Goal: Contribute content

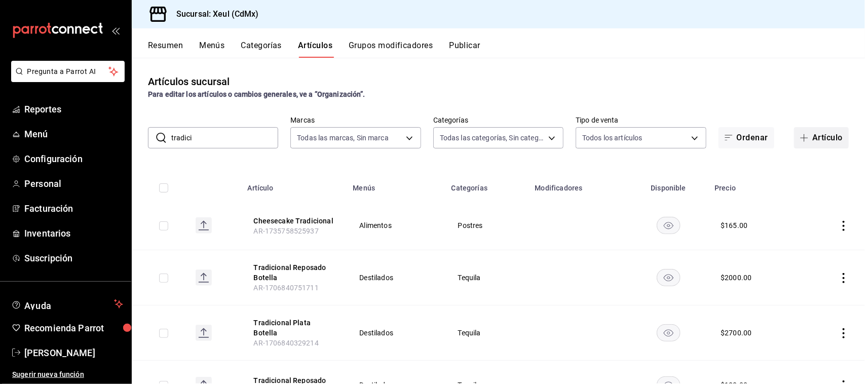
click at [798, 129] on button "Artículo" at bounding box center [821, 137] width 55 height 21
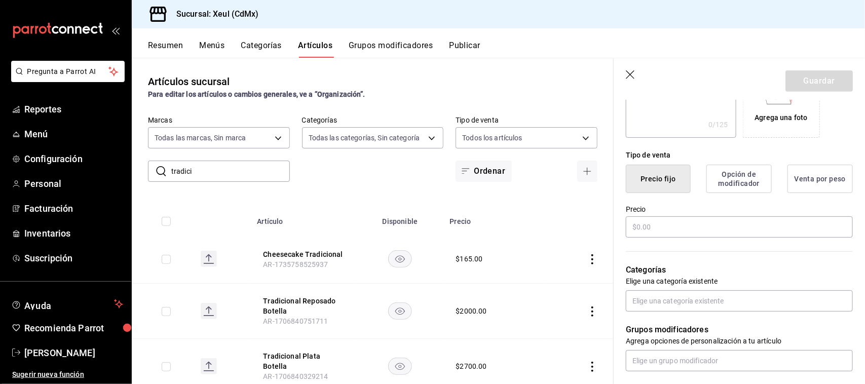
scroll to position [199, 0]
type input "Cena Maridaje"
click at [698, 227] on input "text" at bounding box center [739, 228] width 227 height 21
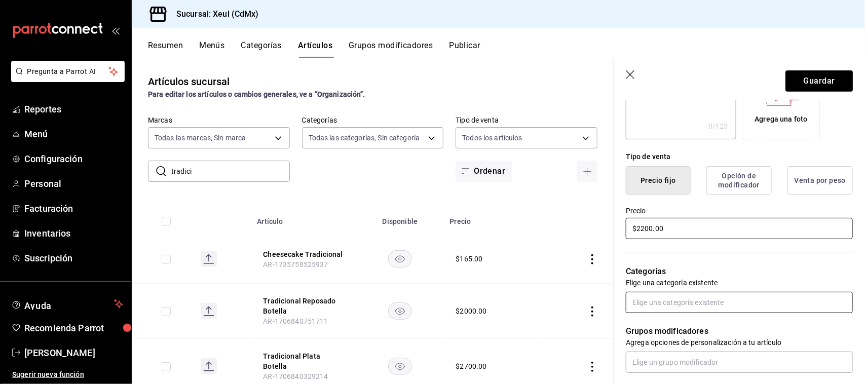
type input "$2200.00"
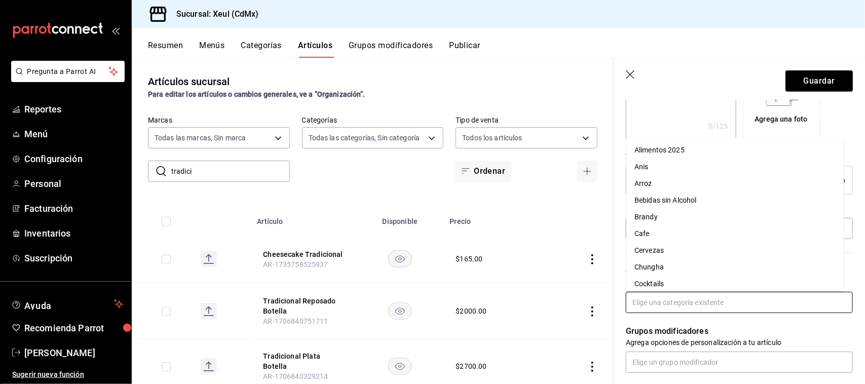
click at [704, 309] on input "text" at bounding box center [739, 302] width 227 height 21
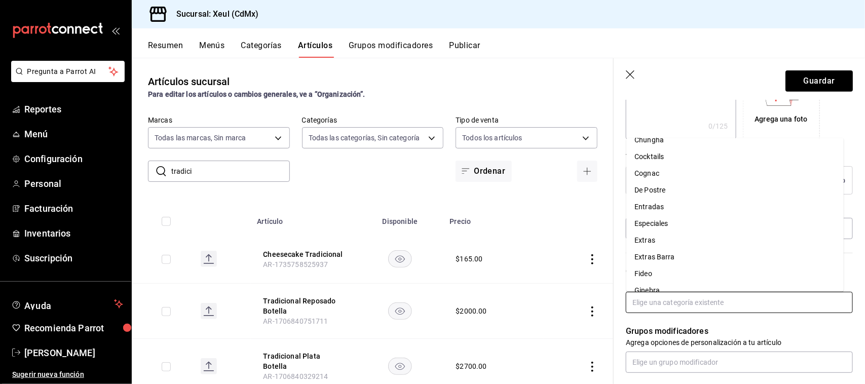
click at [655, 221] on li "Especiales" at bounding box center [735, 223] width 217 height 17
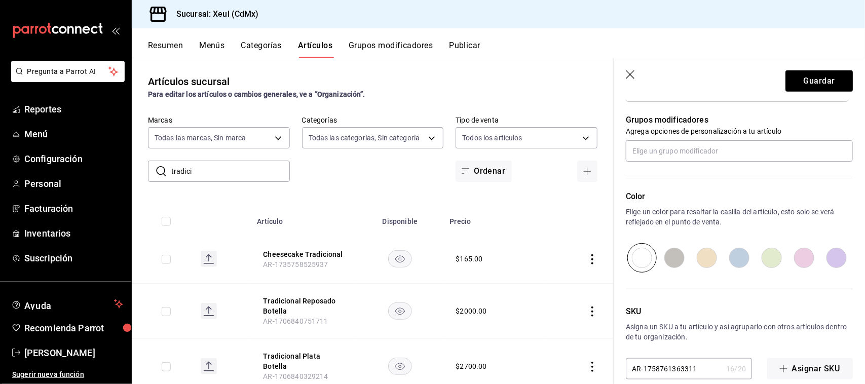
scroll to position [460, 0]
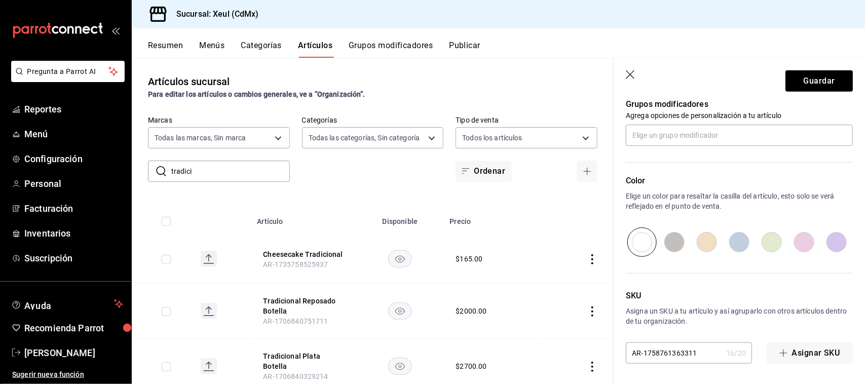
click at [802, 249] on input "radio" at bounding box center [804, 242] width 32 height 29
radio input "true"
click at [814, 84] on button "Guardar" at bounding box center [819, 80] width 67 height 21
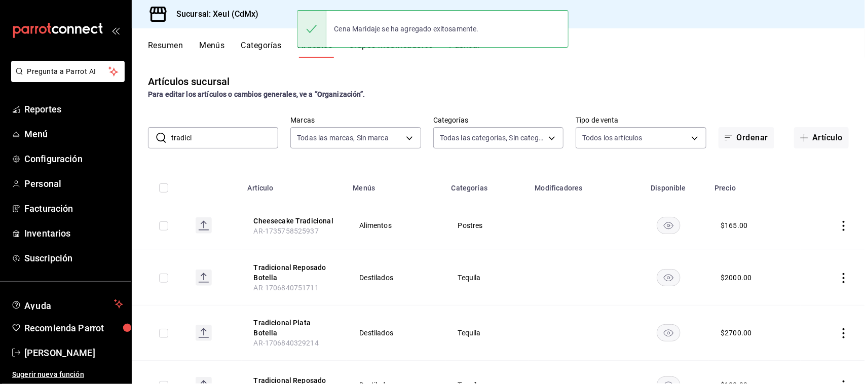
scroll to position [93, 0]
